Goal: Information Seeking & Learning: Learn about a topic

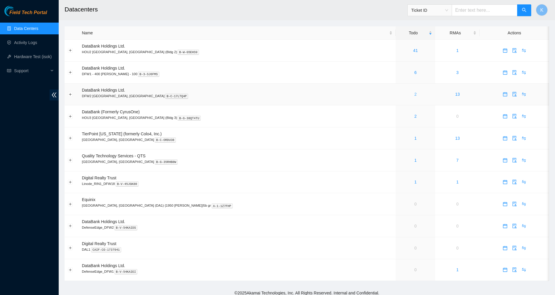
click at [415, 94] on link "2" at bounding box center [416, 94] width 2 height 5
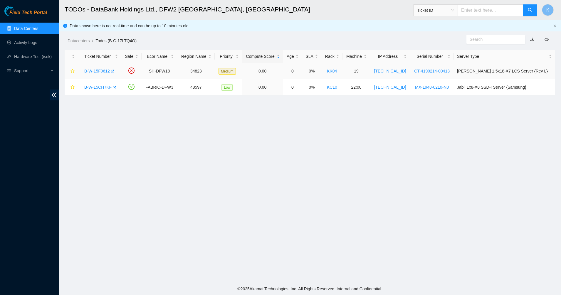
click at [103, 67] on div "B-W-15F9612" at bounding box center [99, 70] width 37 height 9
click at [101, 69] on link "B-W-15F9612" at bounding box center [97, 71] width 26 height 5
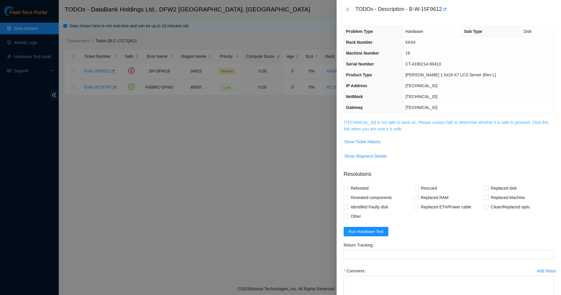
click at [357, 120] on link "[TECHNICAL_ID] is not safe to work on. Please contact NIE to determine whether …" at bounding box center [446, 125] width 204 height 11
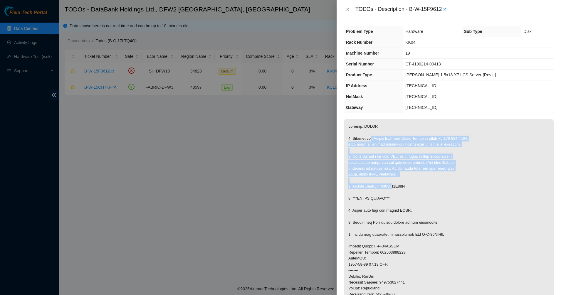
click at [392, 188] on p at bounding box center [449, 258] width 210 height 279
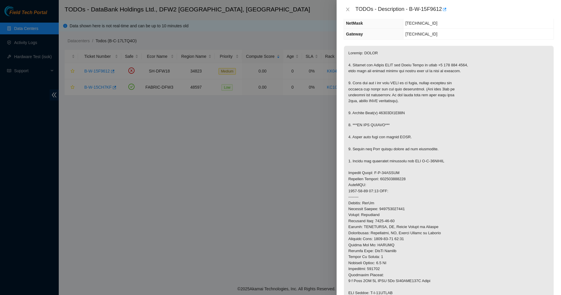
click at [391, 188] on p at bounding box center [449, 185] width 210 height 279
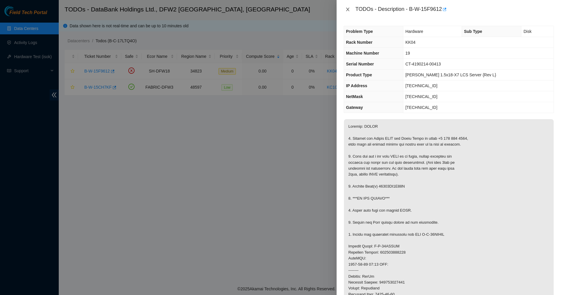
click at [346, 10] on icon "close" at bounding box center [347, 9] width 5 height 5
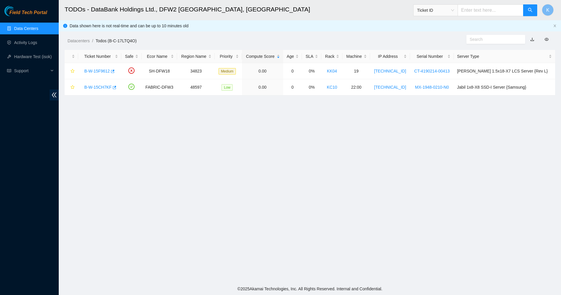
click at [90, 143] on main "TODOs - DataBank Holdings Ltd., DFW2 [GEOGRAPHIC_DATA], [GEOGRAPHIC_DATA] Ticke…" at bounding box center [310, 141] width 502 height 283
